Goal: Transaction & Acquisition: Purchase product/service

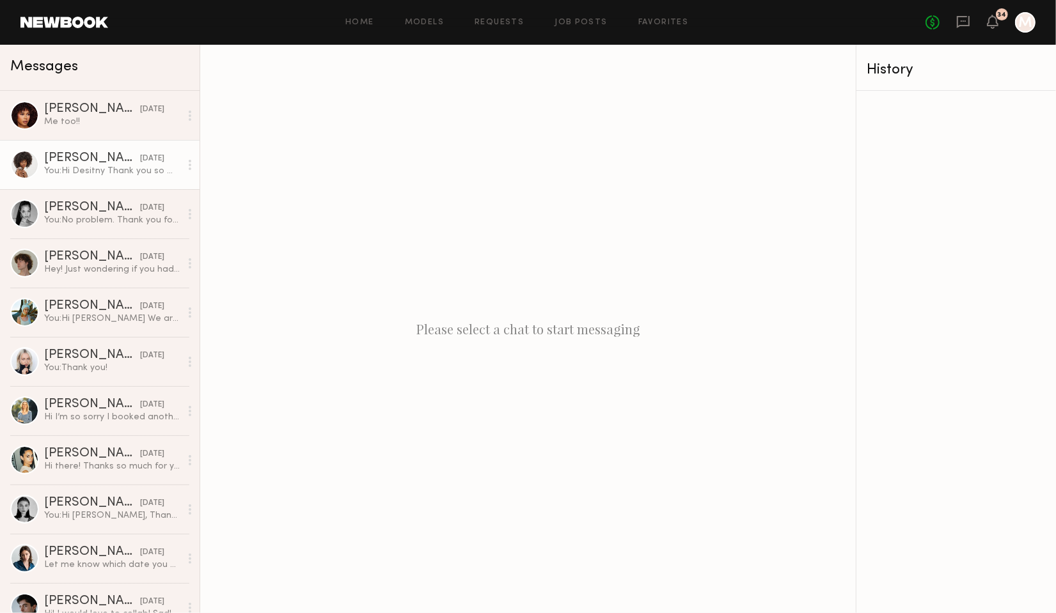
click at [86, 162] on div "Destiny J." at bounding box center [92, 158] width 96 height 13
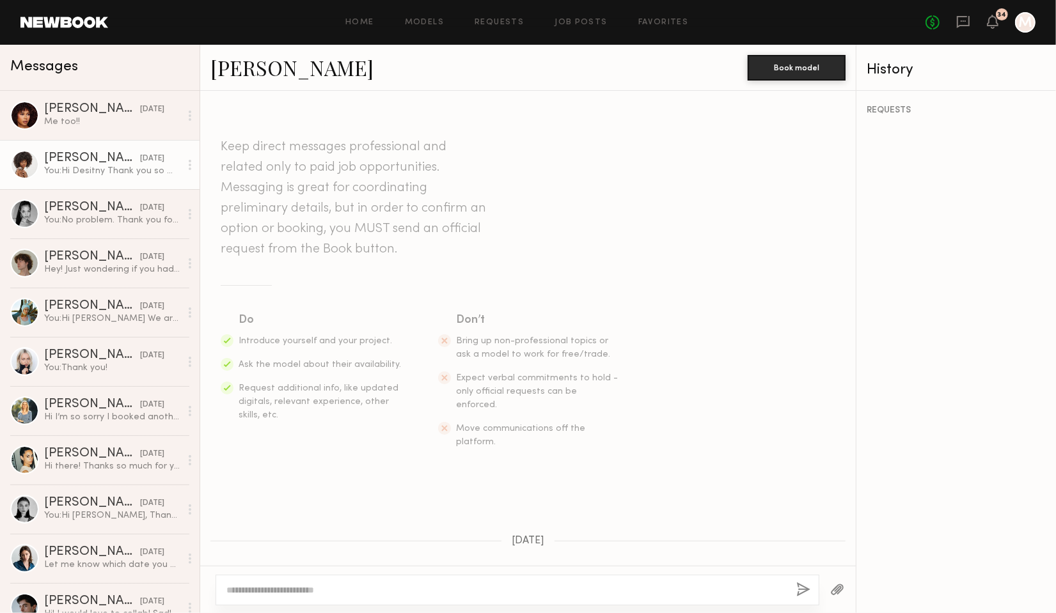
scroll to position [984, 0]
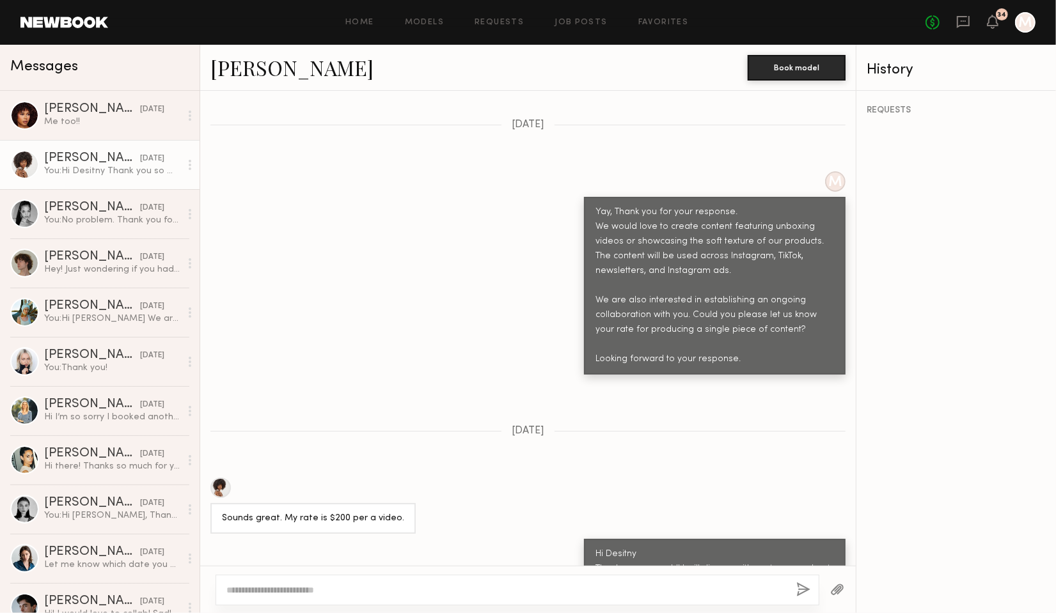
click at [249, 86] on div "Destiny J. Book model" at bounding box center [527, 68] width 655 height 46
click at [256, 72] on link "Destiny J." at bounding box center [291, 67] width 163 height 27
click at [113, 113] on div "Jael H." at bounding box center [92, 109] width 96 height 13
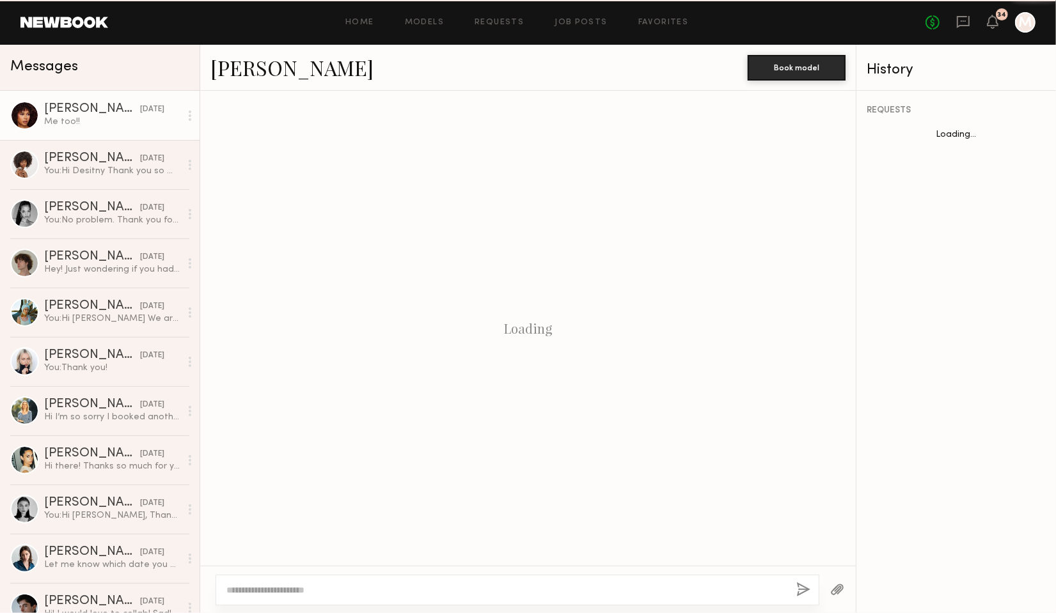
scroll to position [1074, 0]
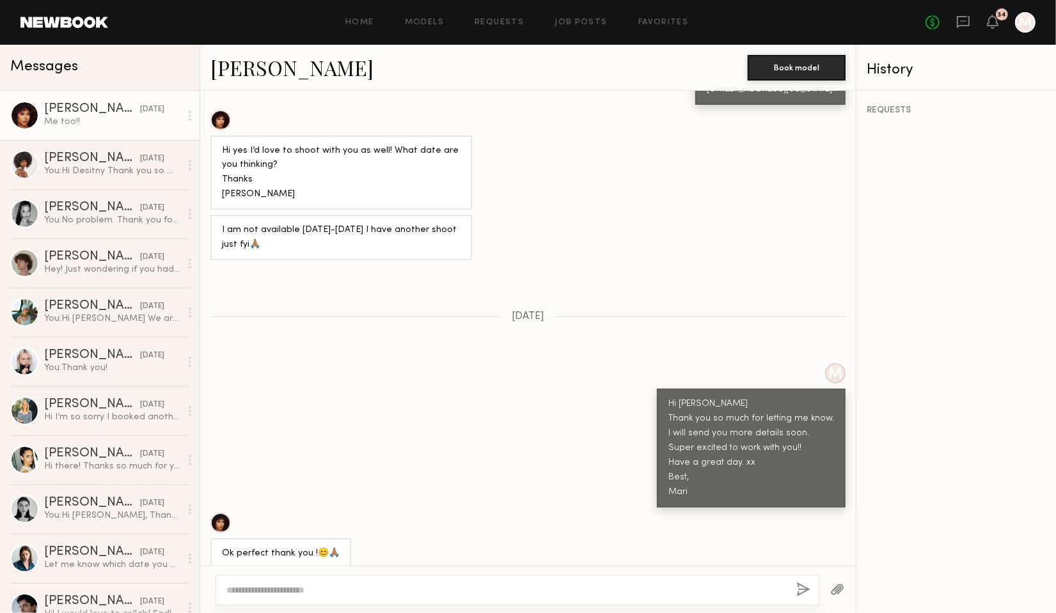
click at [237, 68] on link "Jael H." at bounding box center [291, 67] width 163 height 27
click at [240, 81] on div "Jael H. Book model" at bounding box center [527, 68] width 655 height 46
click at [226, 74] on link "Jael H." at bounding box center [291, 67] width 163 height 27
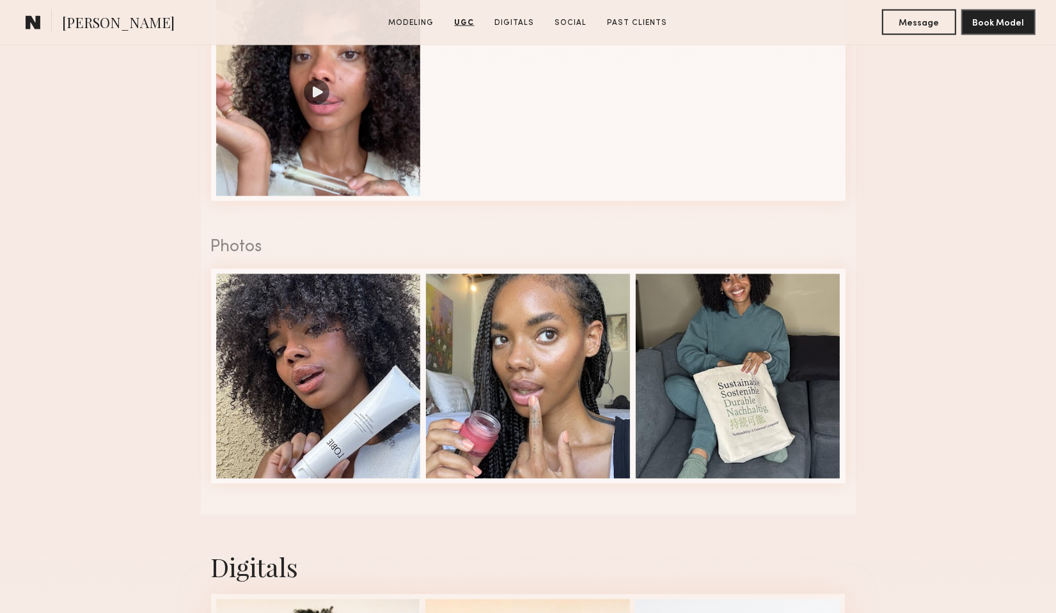
scroll to position [2036, 0]
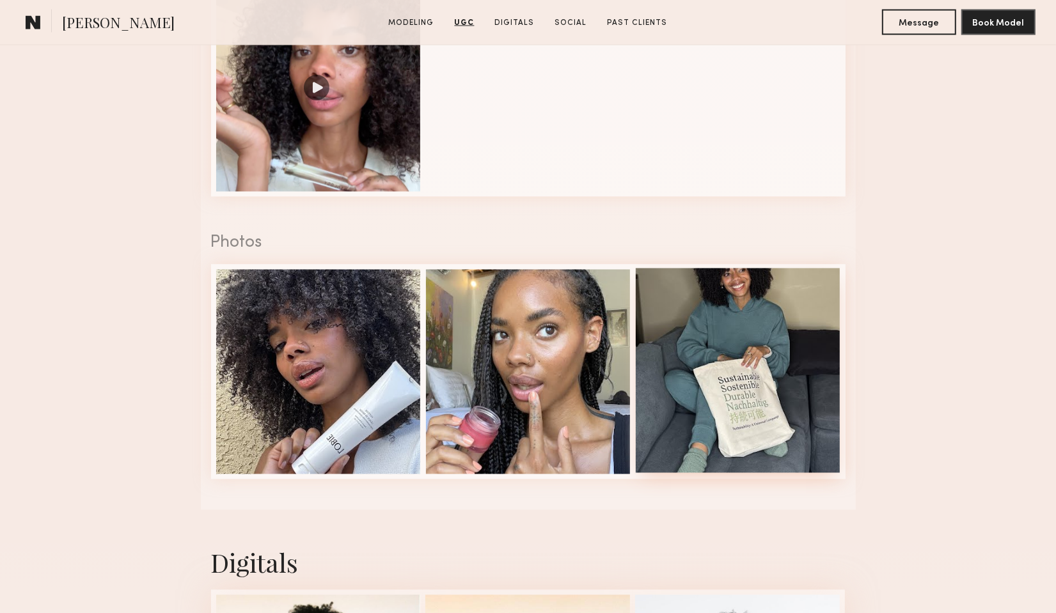
click at [692, 368] on div at bounding box center [738, 371] width 205 height 205
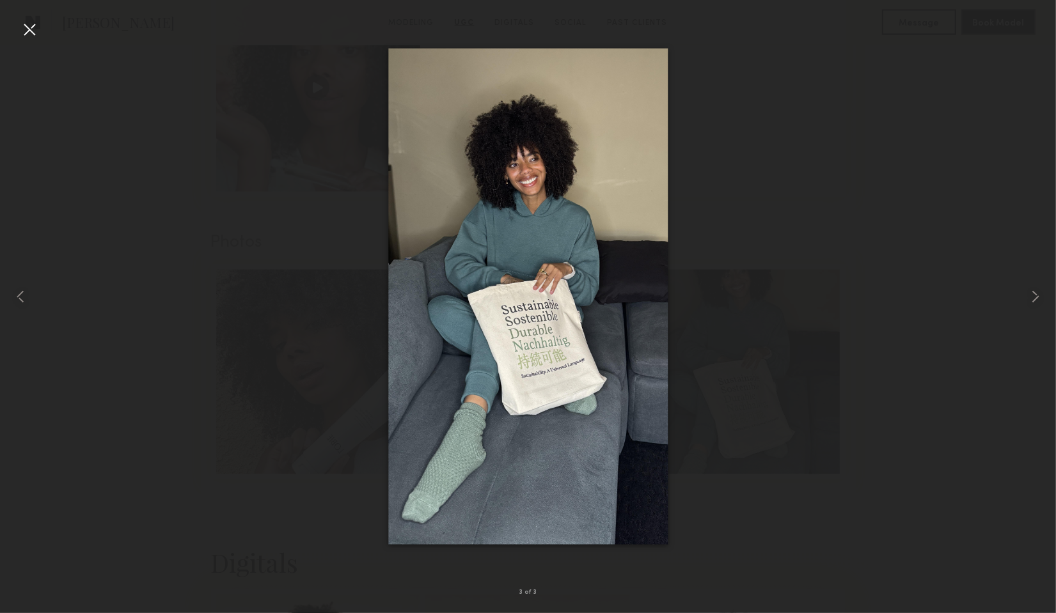
click at [37, 35] on div at bounding box center [29, 29] width 20 height 20
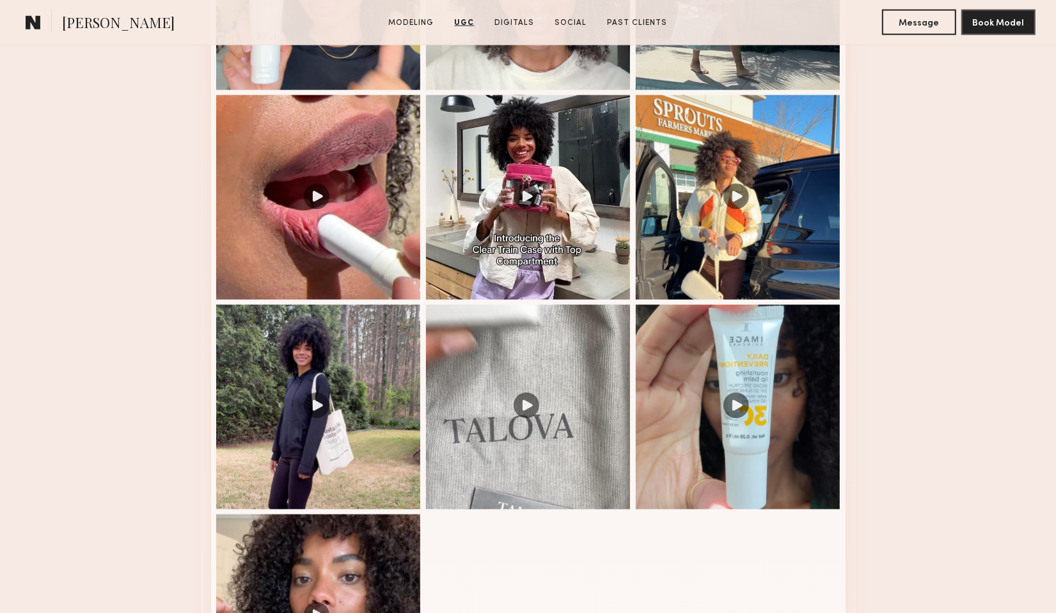
scroll to position [1506, 0]
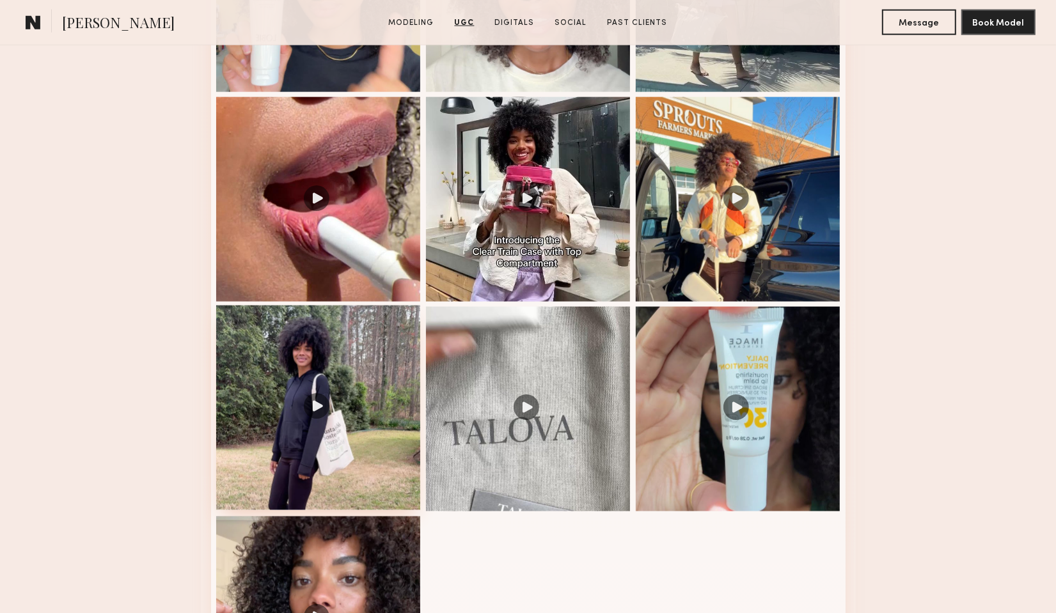
click at [344, 398] on div at bounding box center [318, 408] width 205 height 205
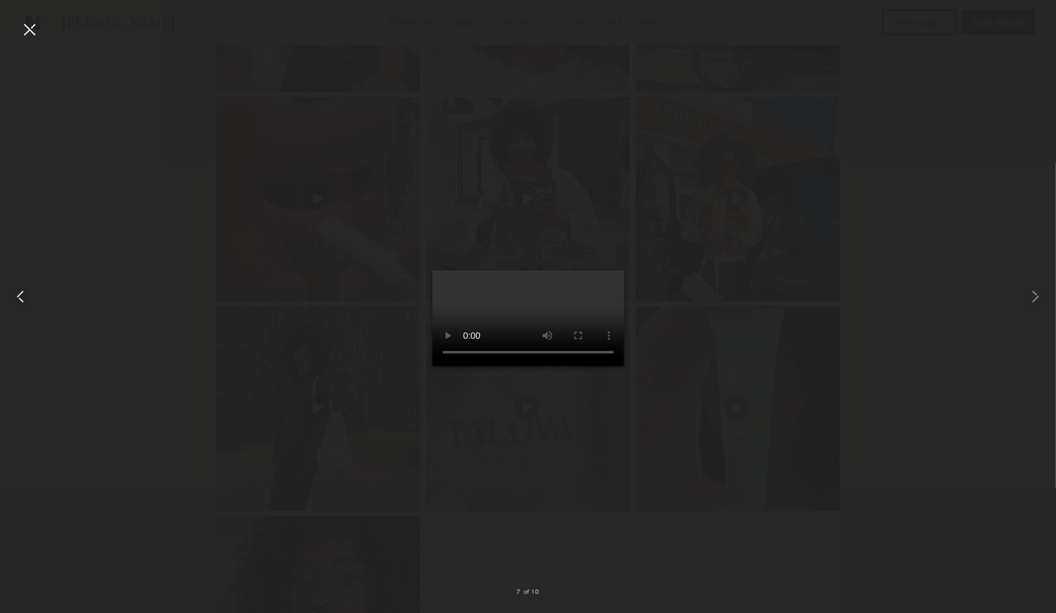
click at [18, 21] on div at bounding box center [21, 296] width 42 height 552
click at [35, 33] on div at bounding box center [29, 29] width 20 height 20
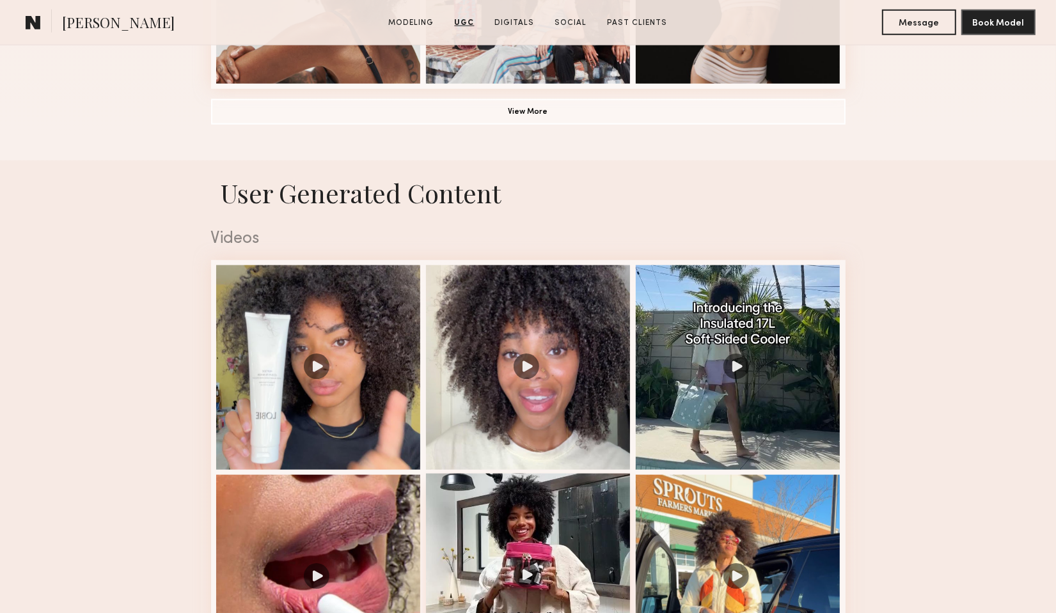
scroll to position [1109, 0]
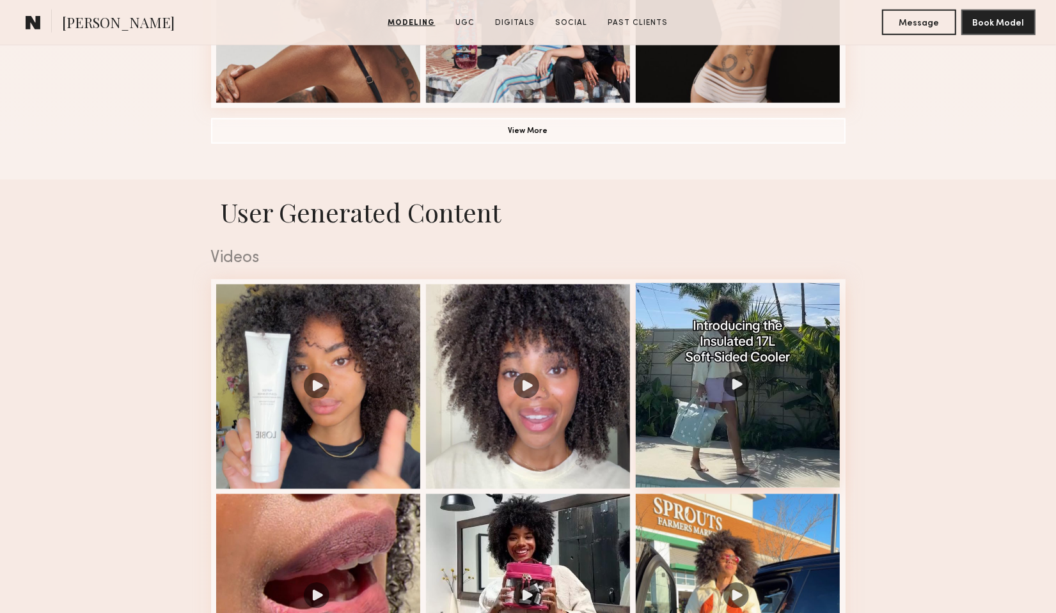
click at [815, 411] on div at bounding box center [738, 385] width 205 height 205
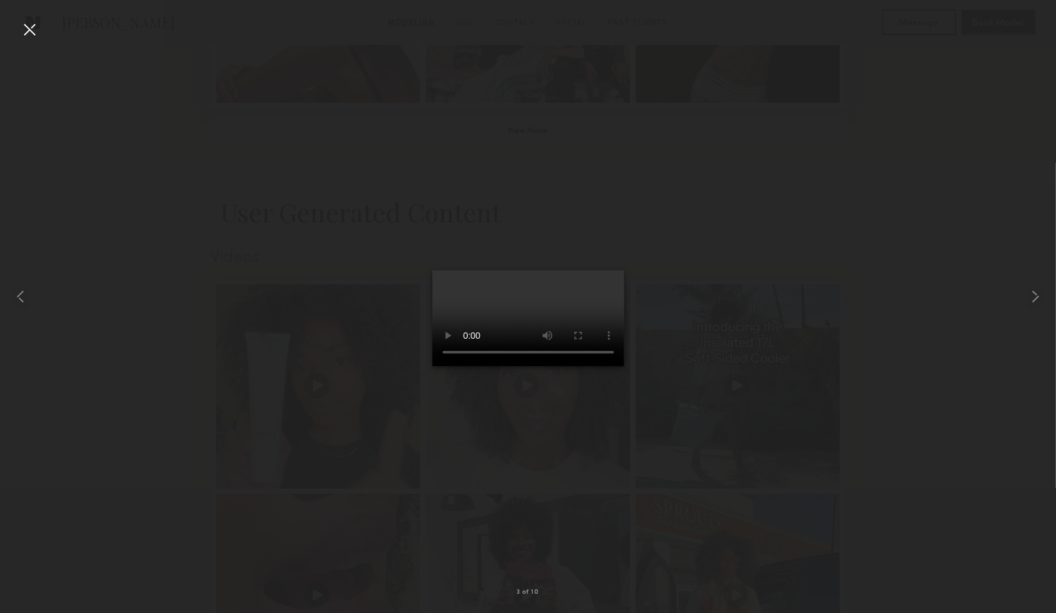
click at [27, 27] on div at bounding box center [29, 29] width 20 height 20
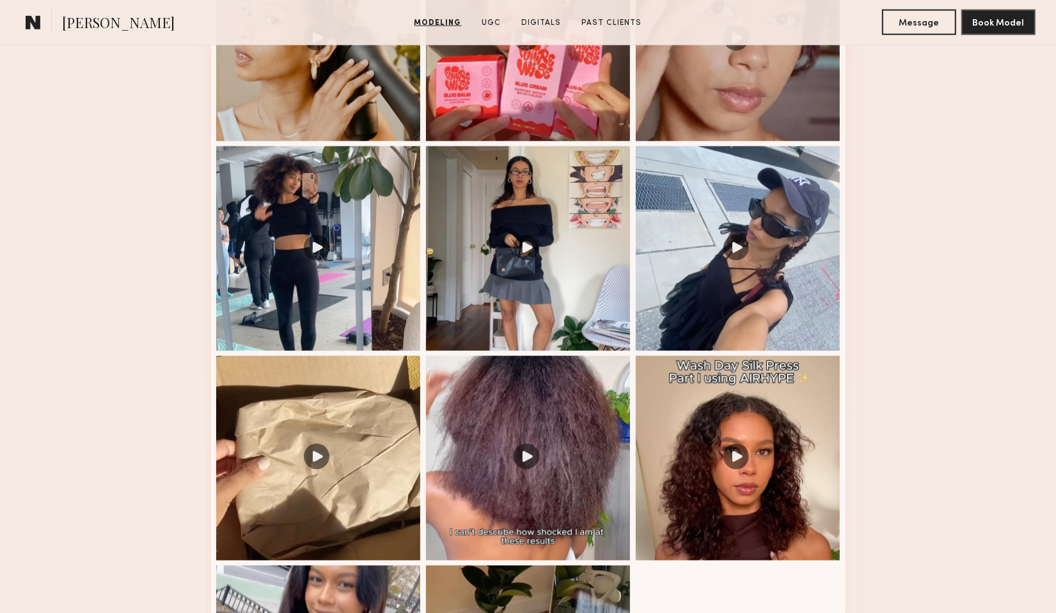
scroll to position [1523, 0]
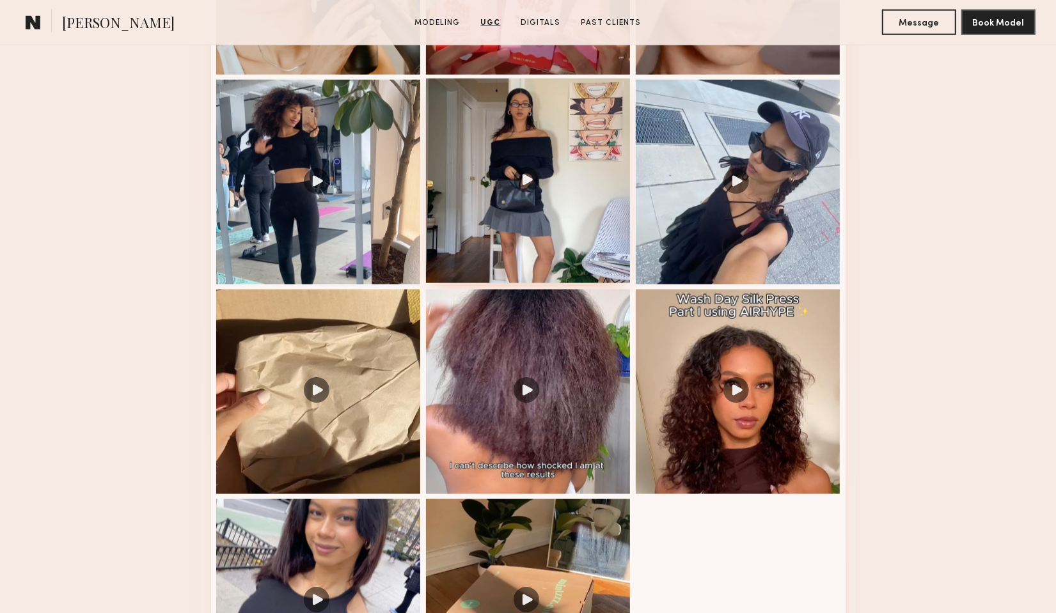
click at [533, 142] on div at bounding box center [528, 181] width 205 height 205
